Goal: Find specific page/section: Find specific page/section

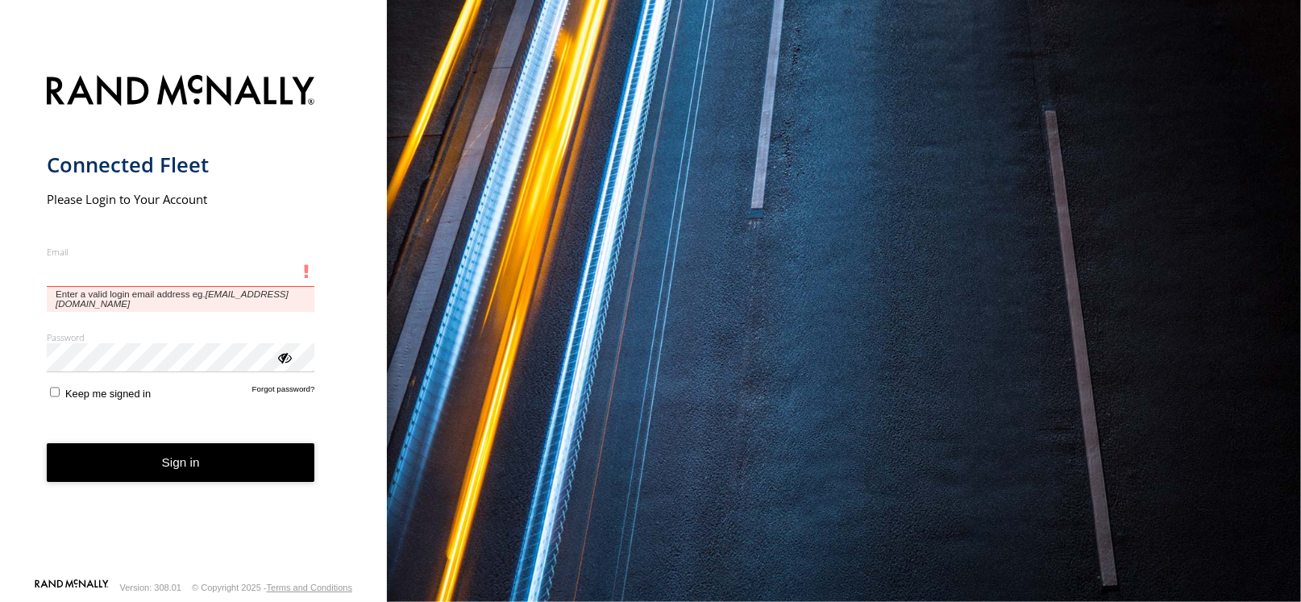
type input "**********"
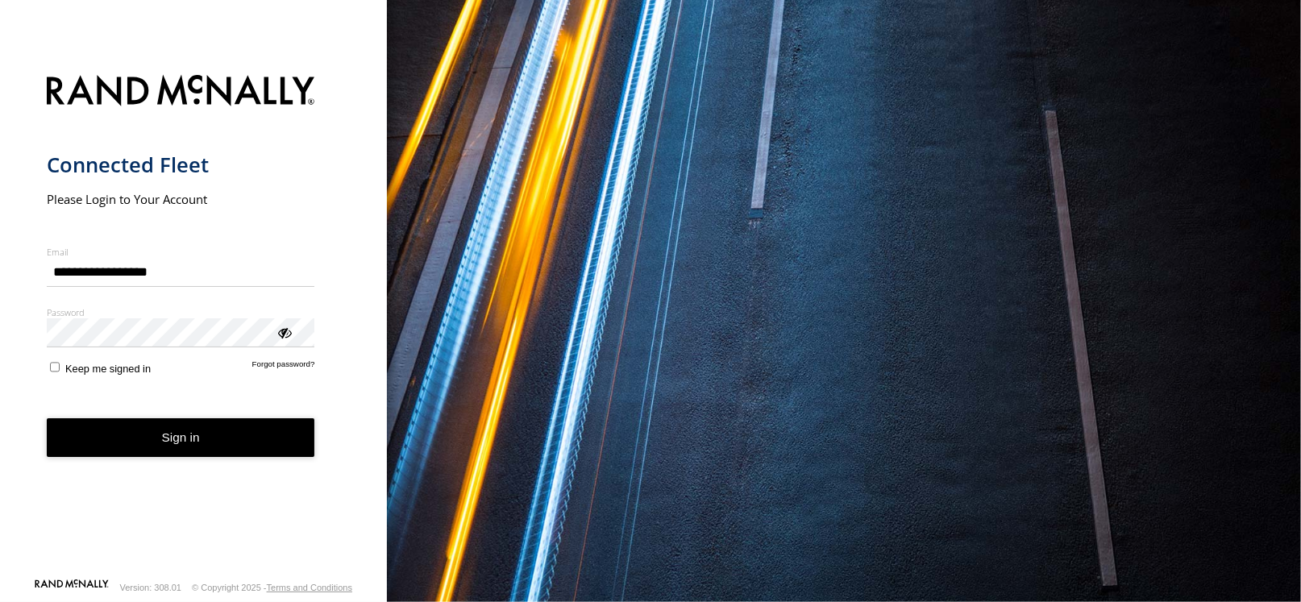
click at [135, 441] on button "Sign in" at bounding box center [181, 437] width 268 height 39
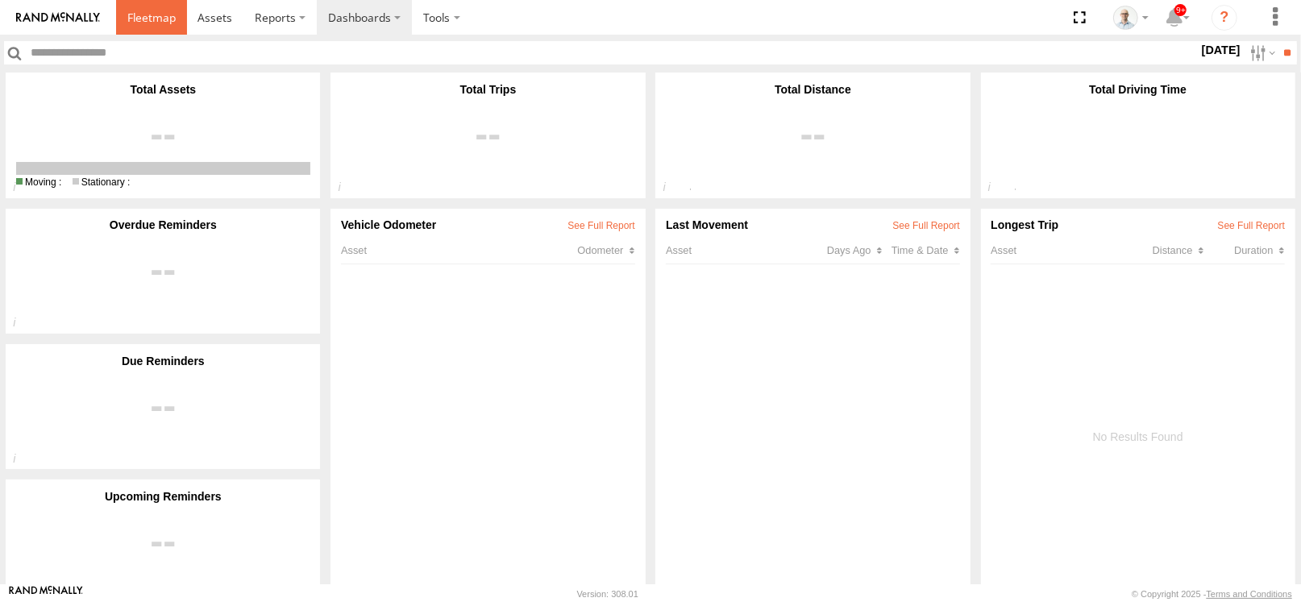
click at [138, 10] on span at bounding box center [151, 17] width 48 height 15
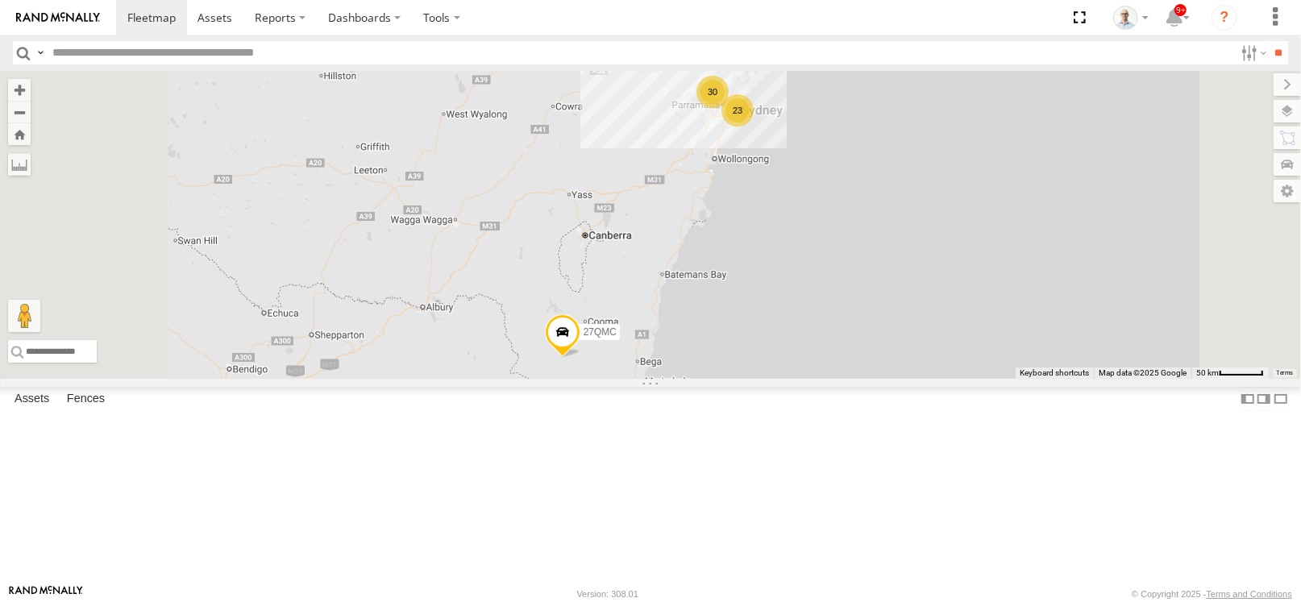
click at [729, 108] on div "30" at bounding box center [712, 92] width 32 height 32
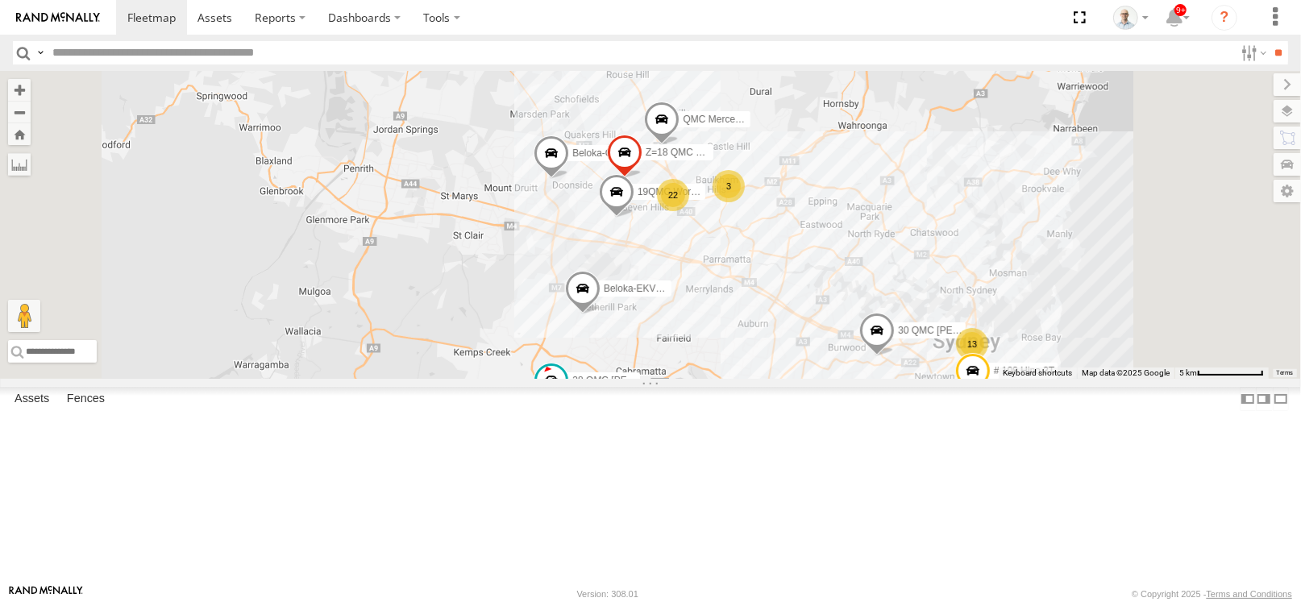
click at [689, 211] on div "22" at bounding box center [673, 195] width 32 height 32
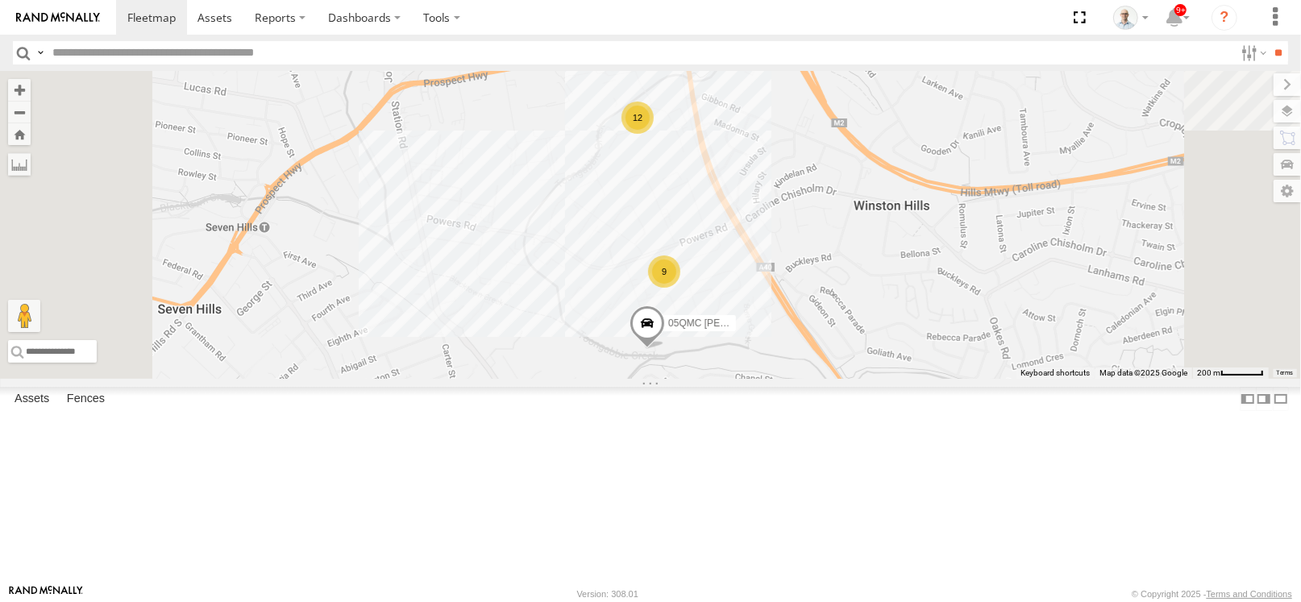
click at [680, 288] on div "9" at bounding box center [664, 272] width 32 height 32
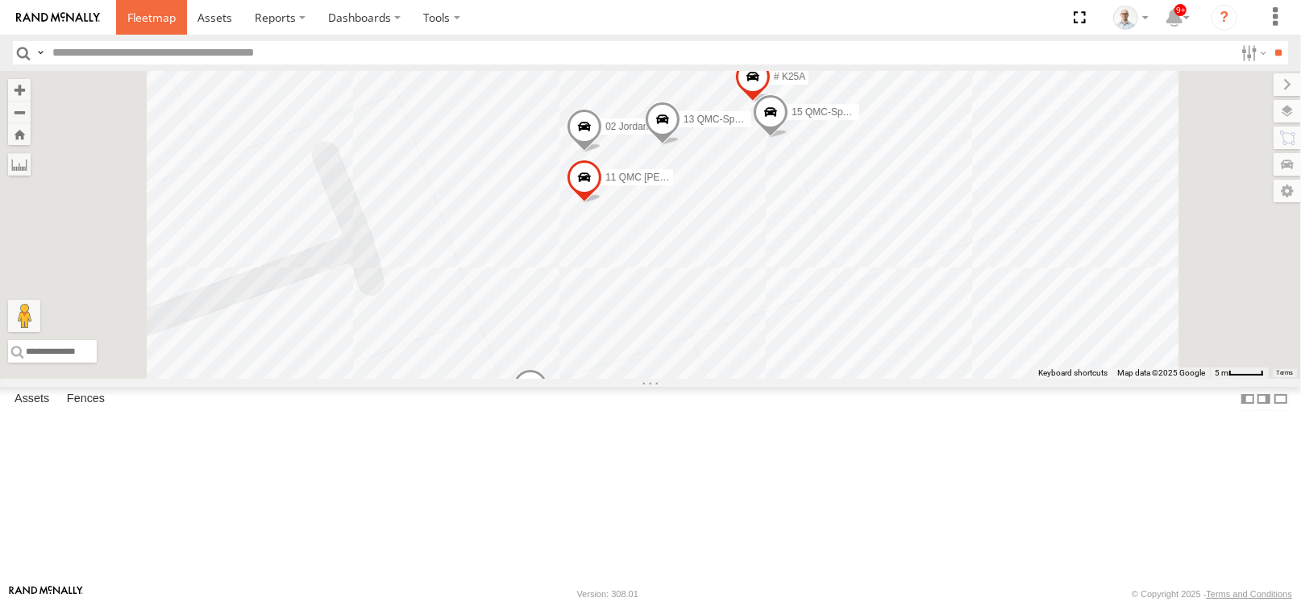
click at [157, 4] on link at bounding box center [151, 17] width 71 height 35
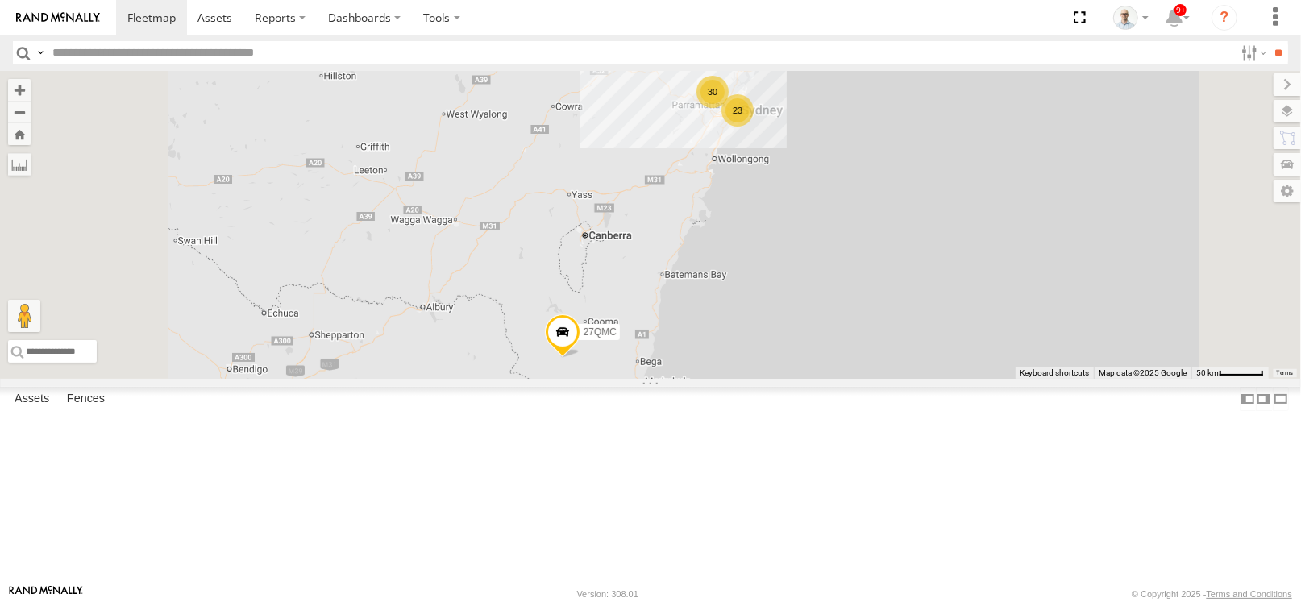
click at [729, 108] on div "30" at bounding box center [712, 92] width 32 height 32
